Goal: Book appointment/travel/reservation

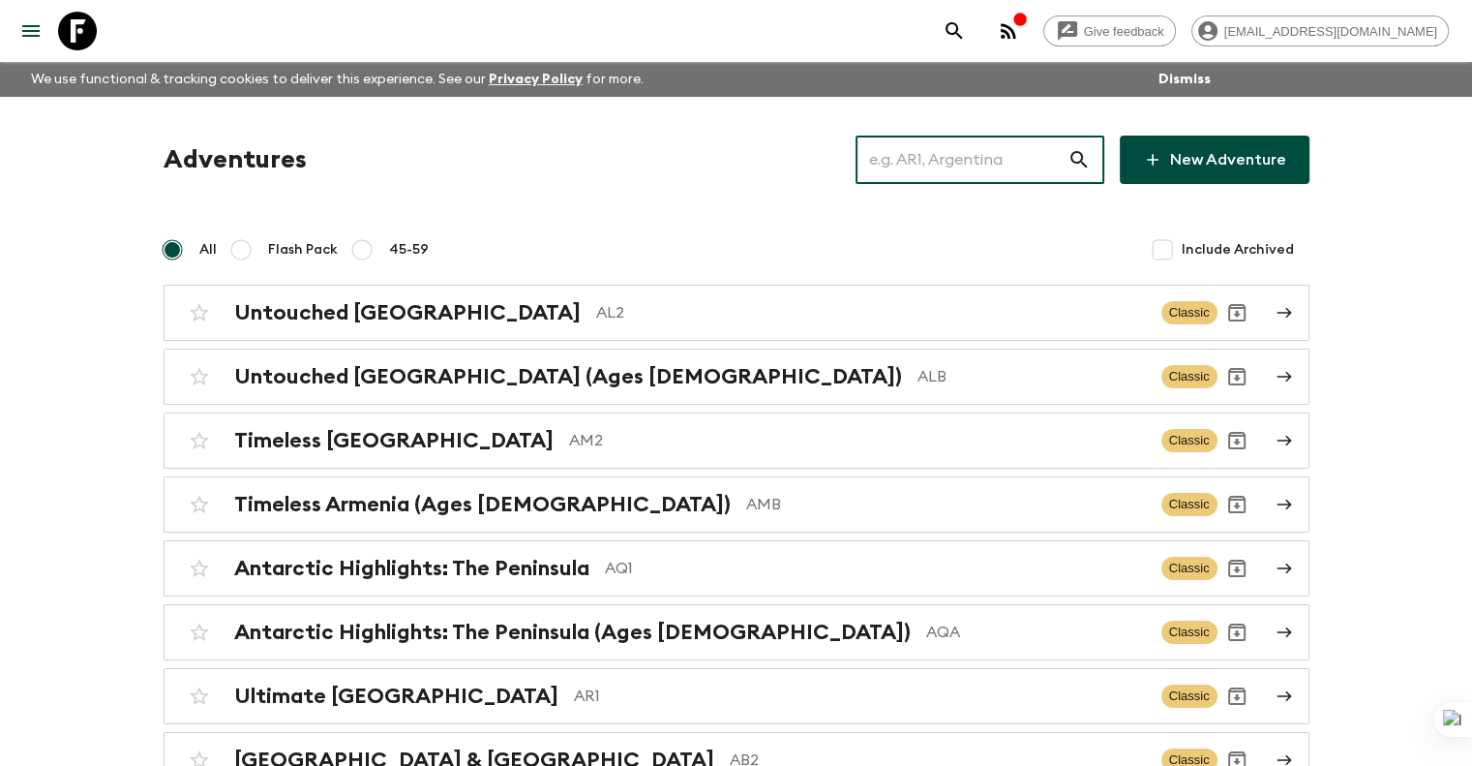
click at [958, 158] on input "text" at bounding box center [962, 160] width 212 height 54
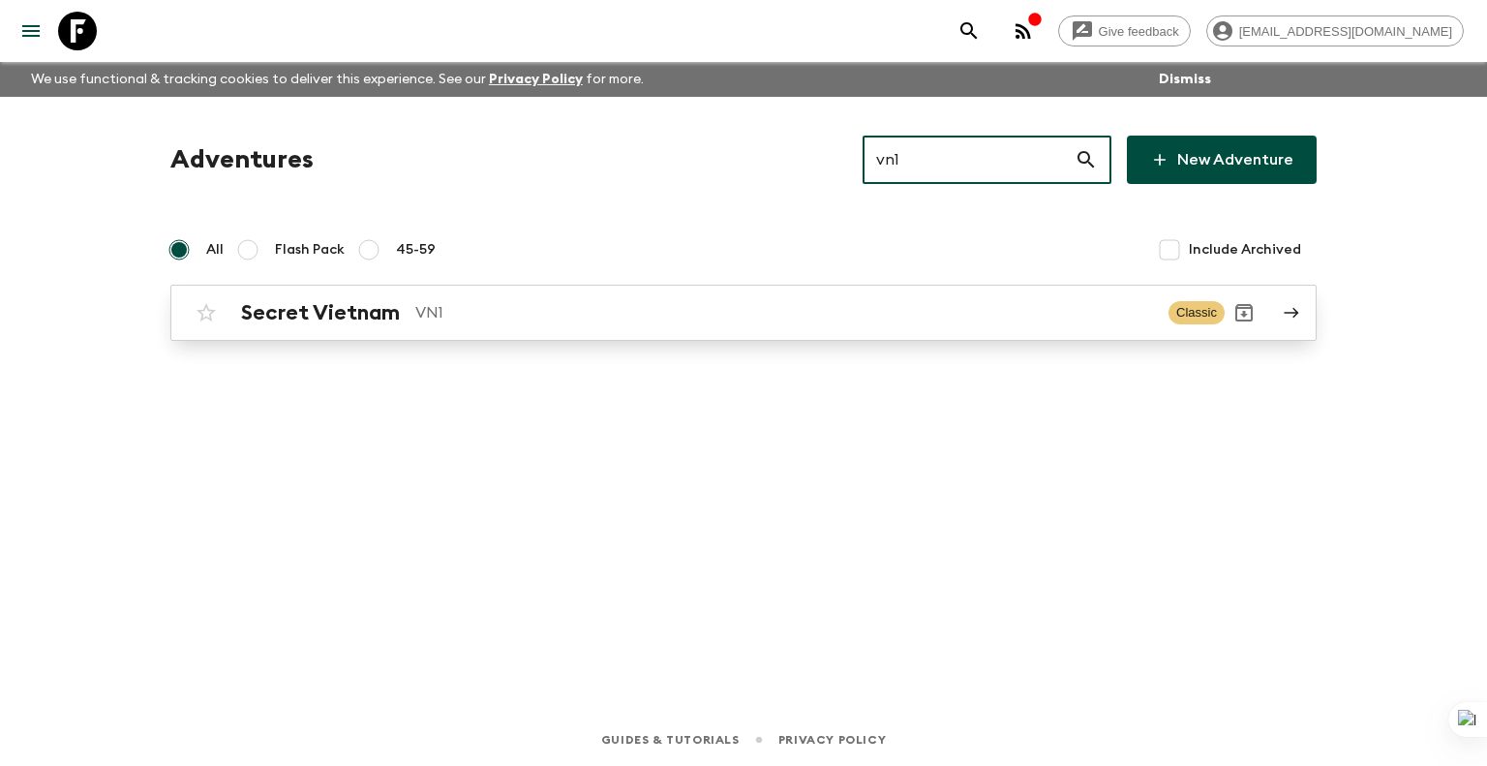
type input "vn1"
click at [972, 293] on div "Secret Vietnam VN1 Classic" at bounding box center [706, 312] width 1038 height 39
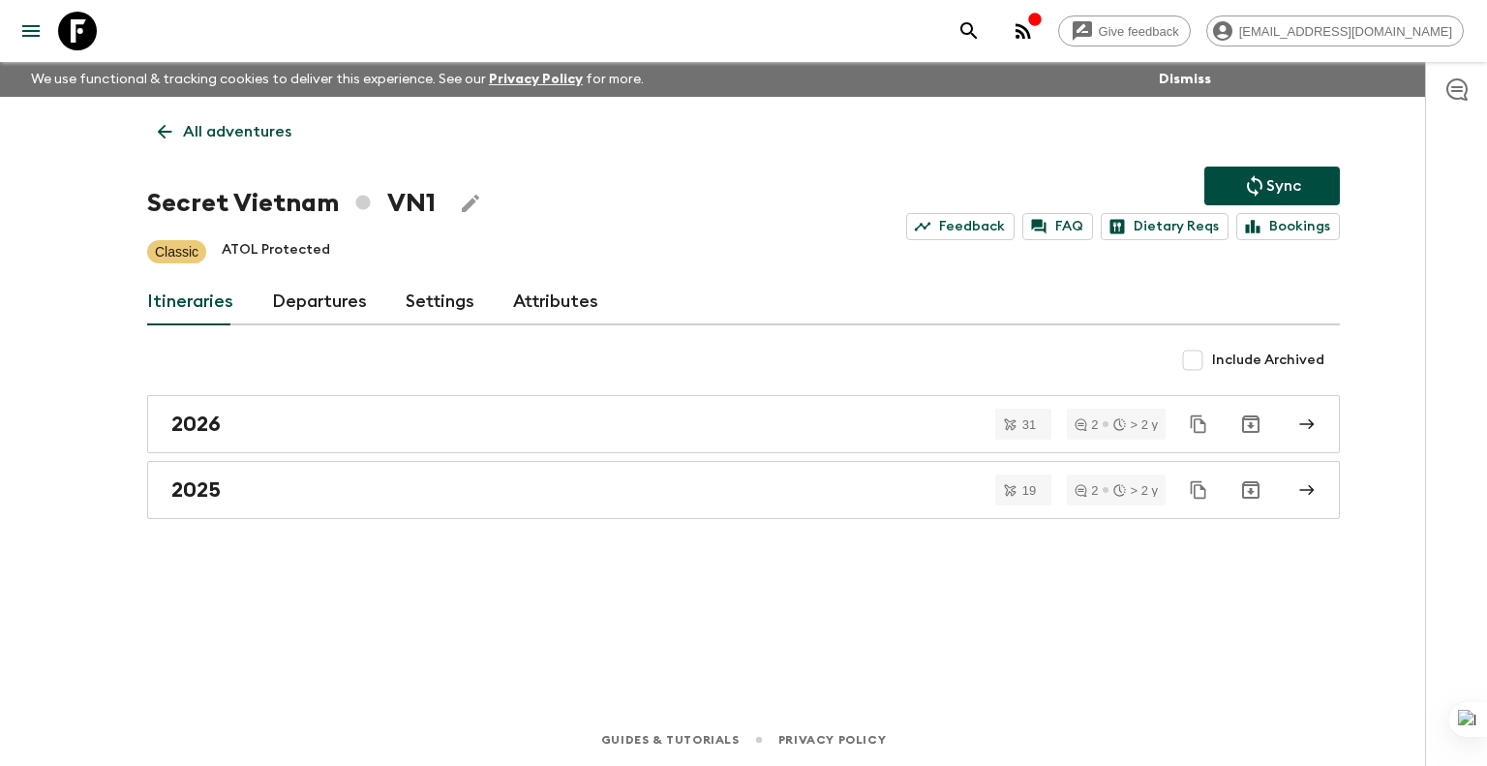
click at [318, 309] on link "Departures" at bounding box center [319, 302] width 95 height 46
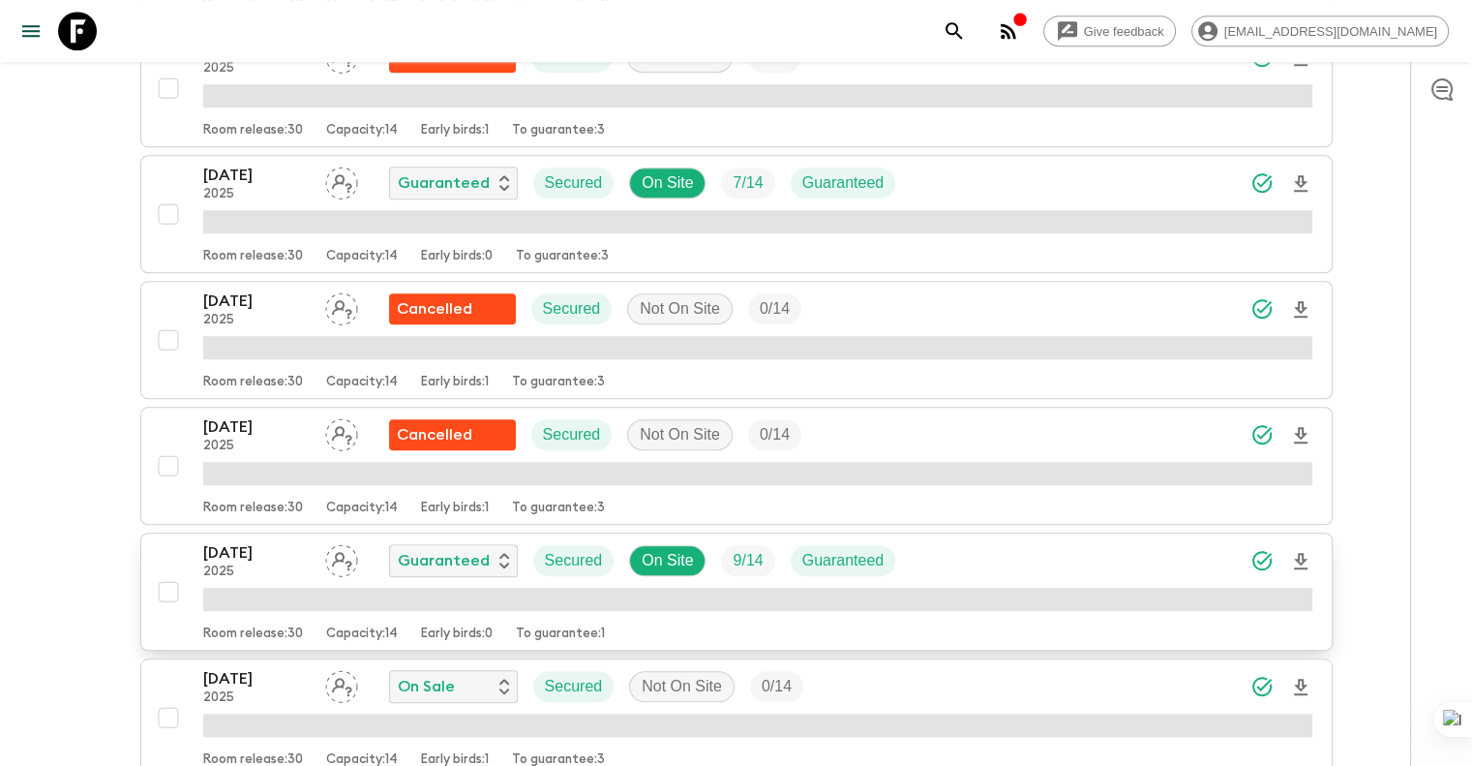
scroll to position [1549, 0]
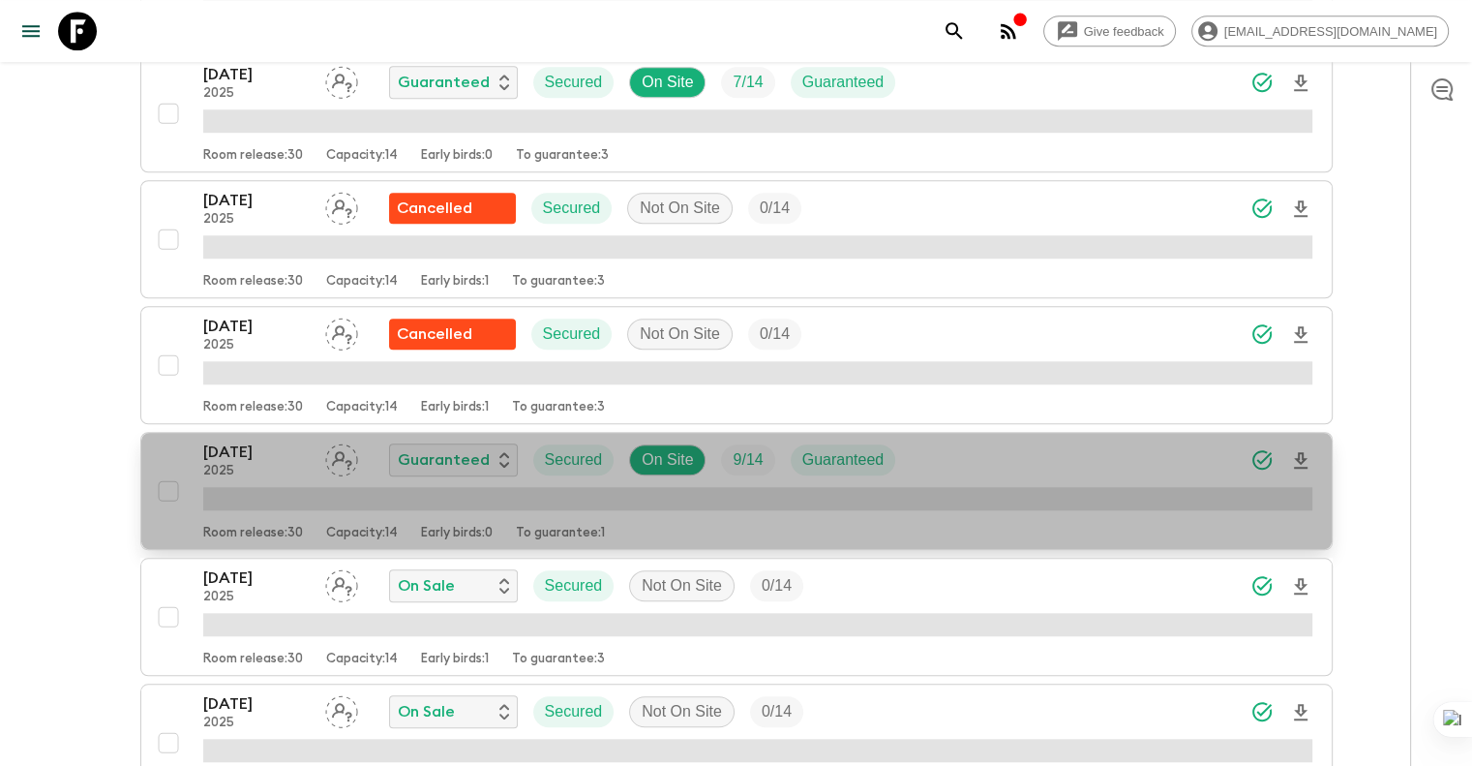
click at [254, 467] on p "2025" at bounding box center [256, 471] width 106 height 15
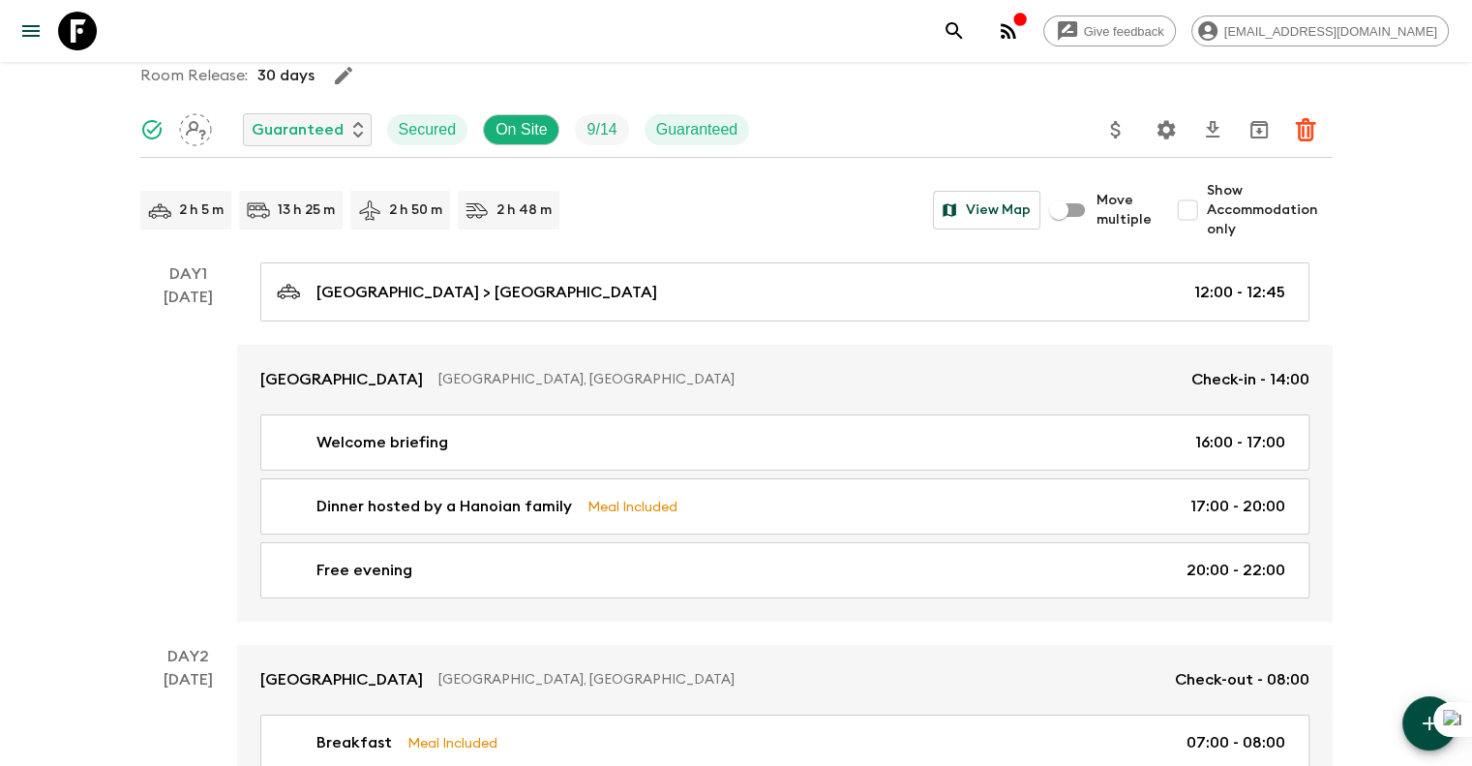
scroll to position [194, 0]
